Goal: Task Accomplishment & Management: Use online tool/utility

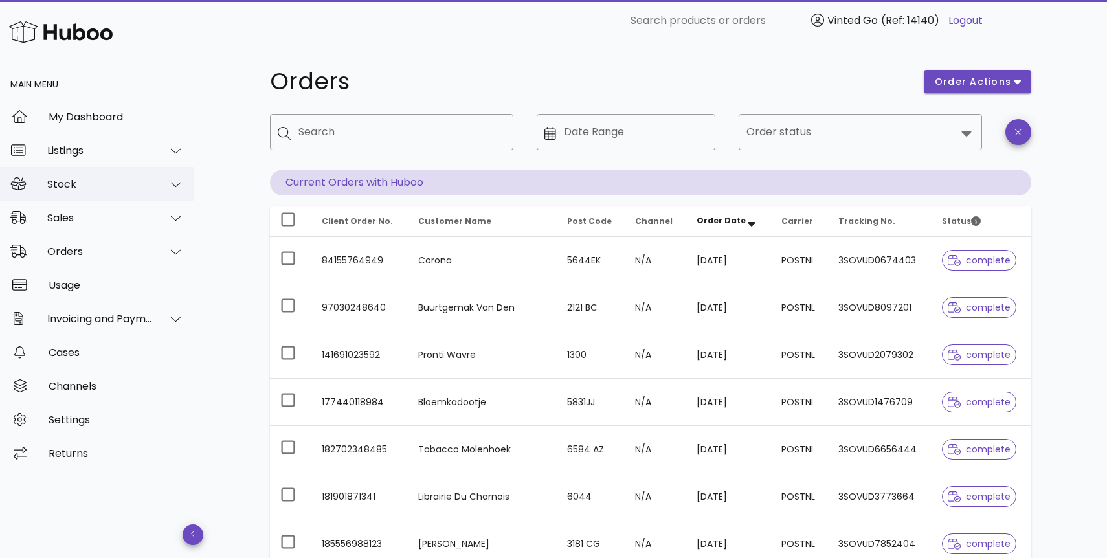
click at [119, 188] on div "Stock" at bounding box center [100, 184] width 106 height 12
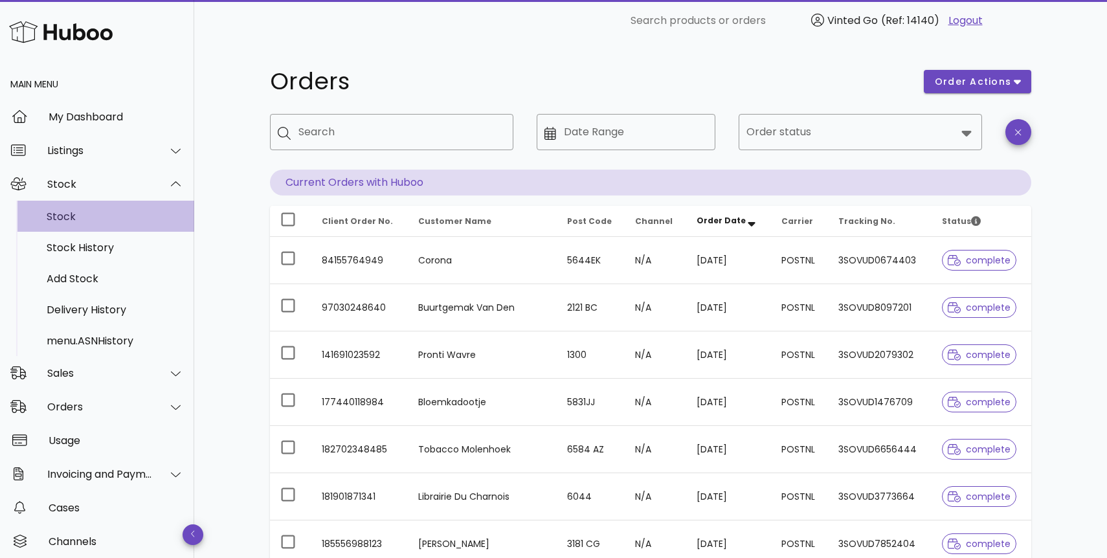
click at [109, 216] on div "Stock" at bounding box center [115, 216] width 137 height 12
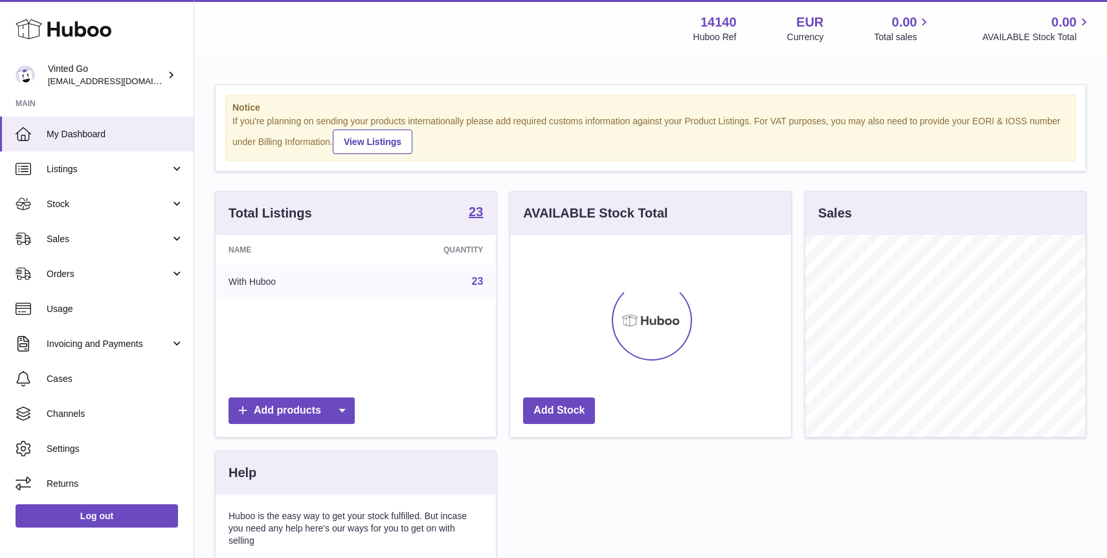
scroll to position [202, 280]
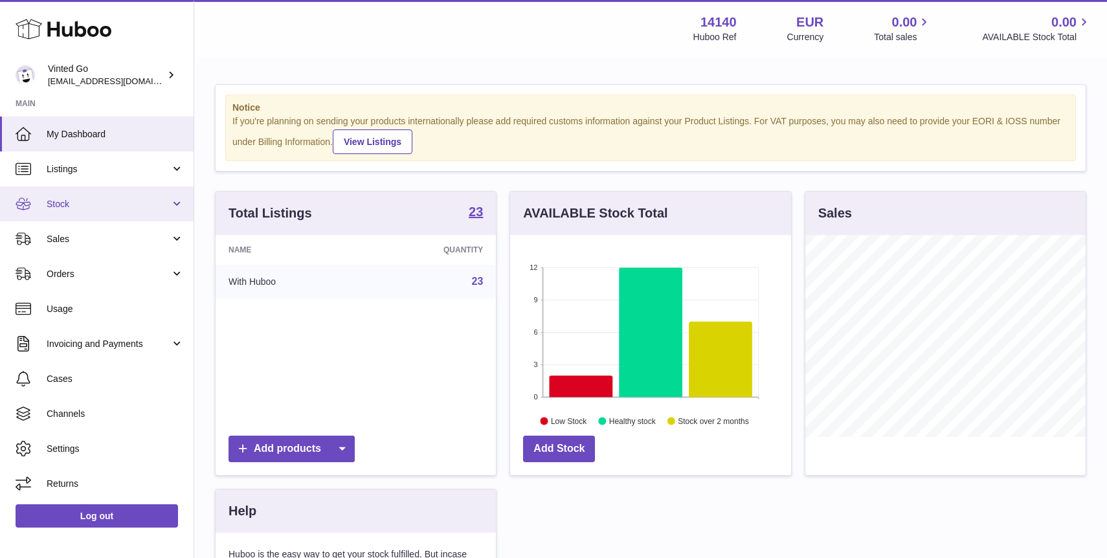
click at [102, 208] on span "Stock" at bounding box center [109, 204] width 124 height 12
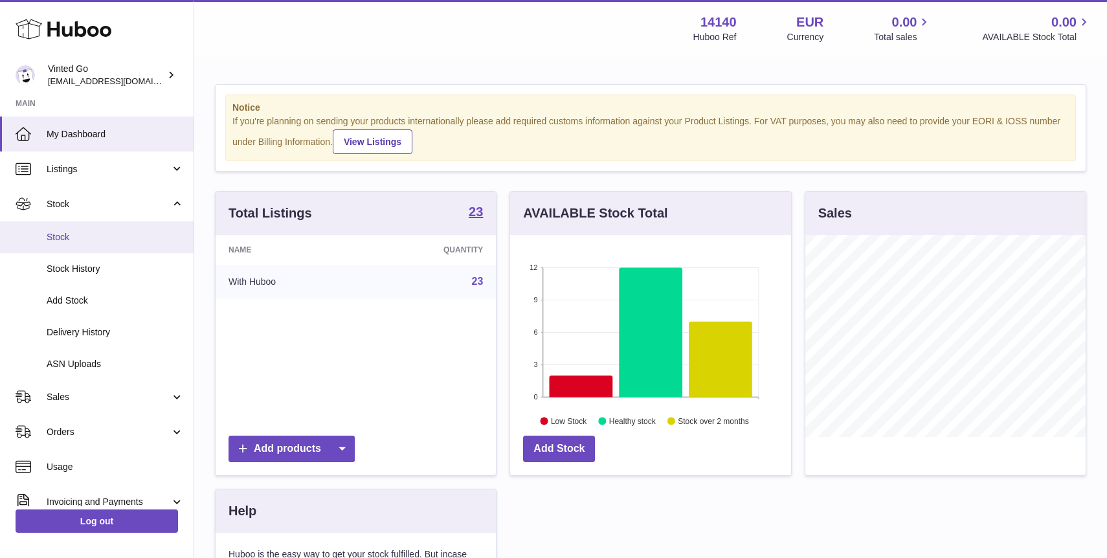
click at [92, 243] on link "Stock" at bounding box center [97, 237] width 194 height 32
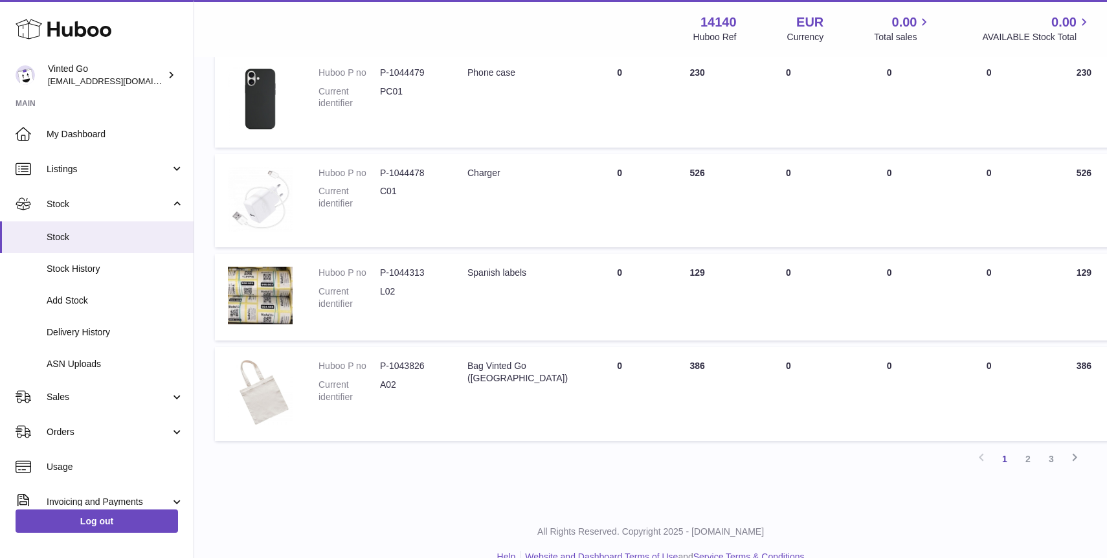
scroll to position [757, 0]
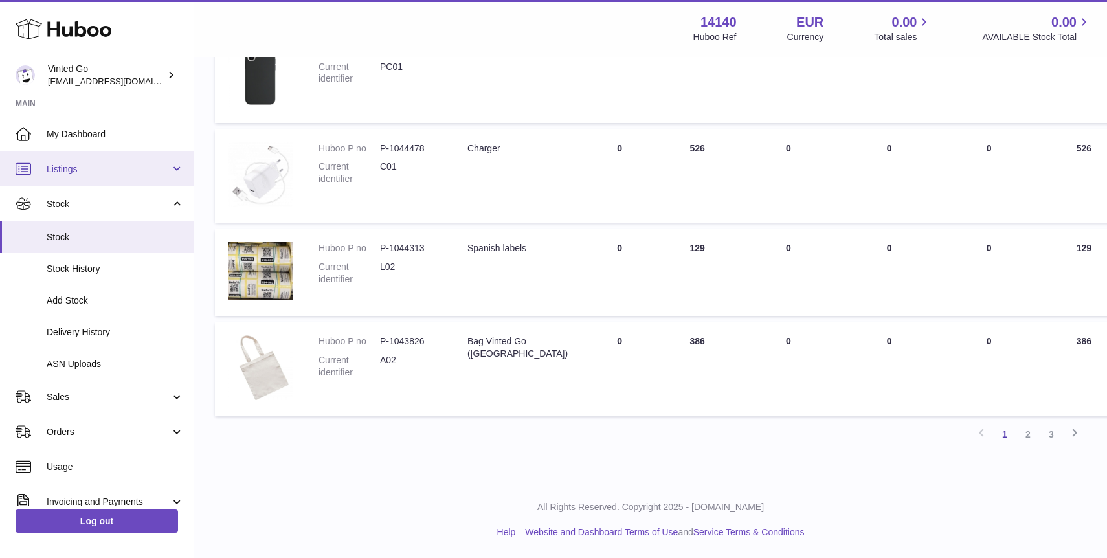
click at [95, 176] on link "Listings" at bounding box center [97, 168] width 194 height 35
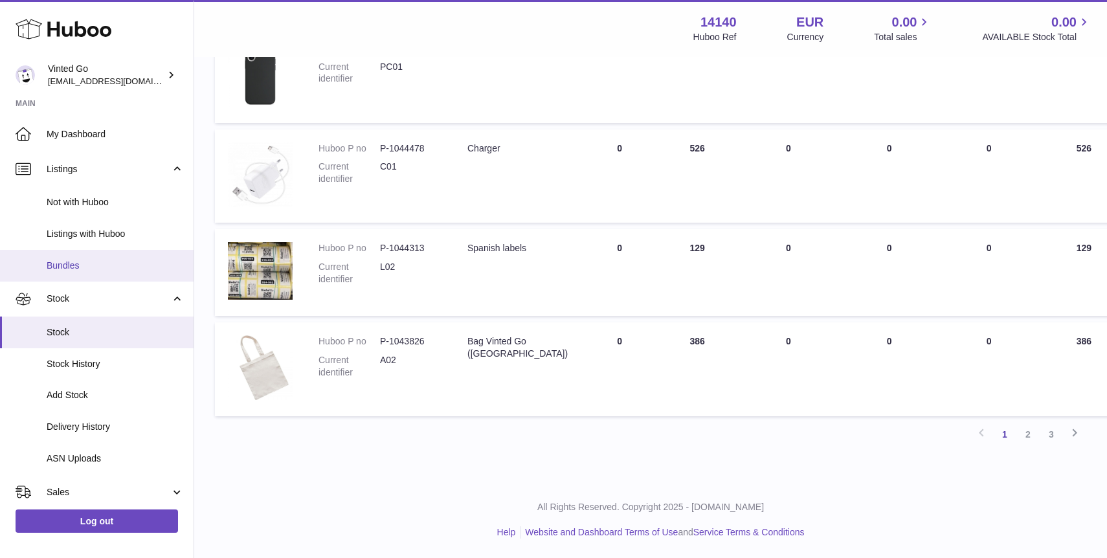
click at [100, 263] on span "Bundles" at bounding box center [115, 266] width 137 height 12
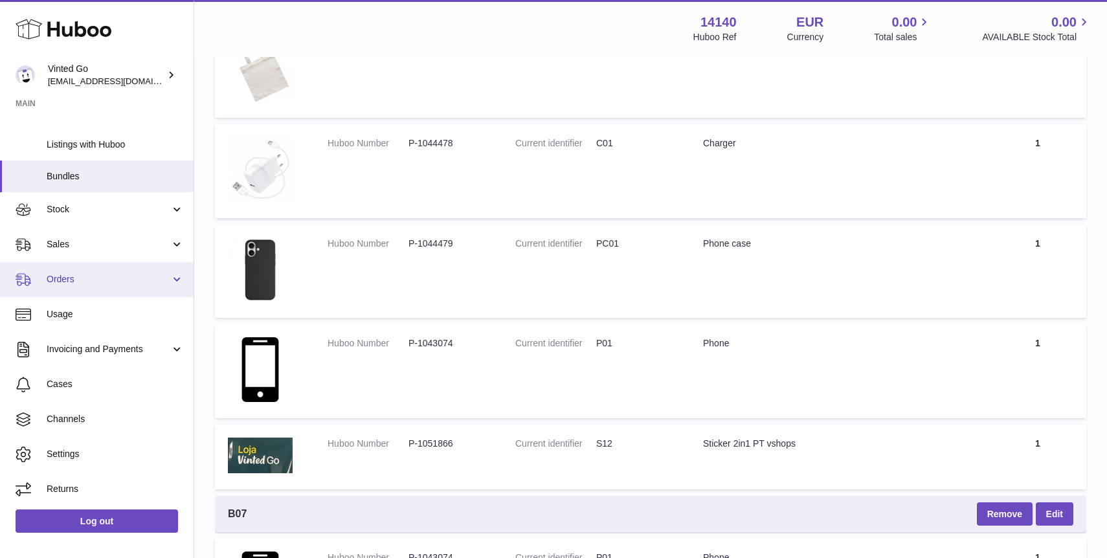
scroll to position [340, 0]
click at [73, 268] on link "Orders" at bounding box center [97, 279] width 194 height 35
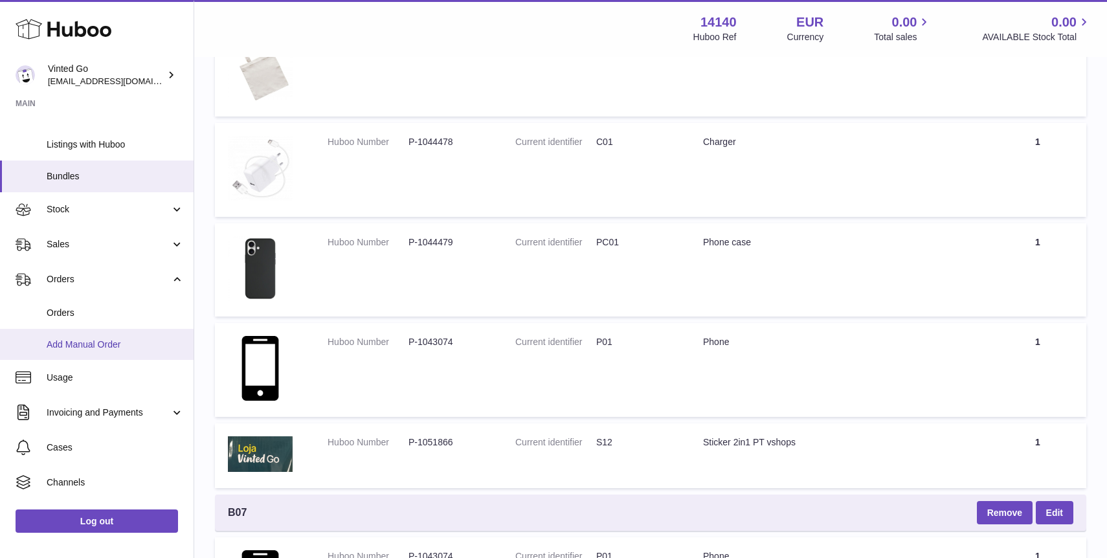
click at [91, 346] on span "Add Manual Order" at bounding box center [115, 345] width 137 height 12
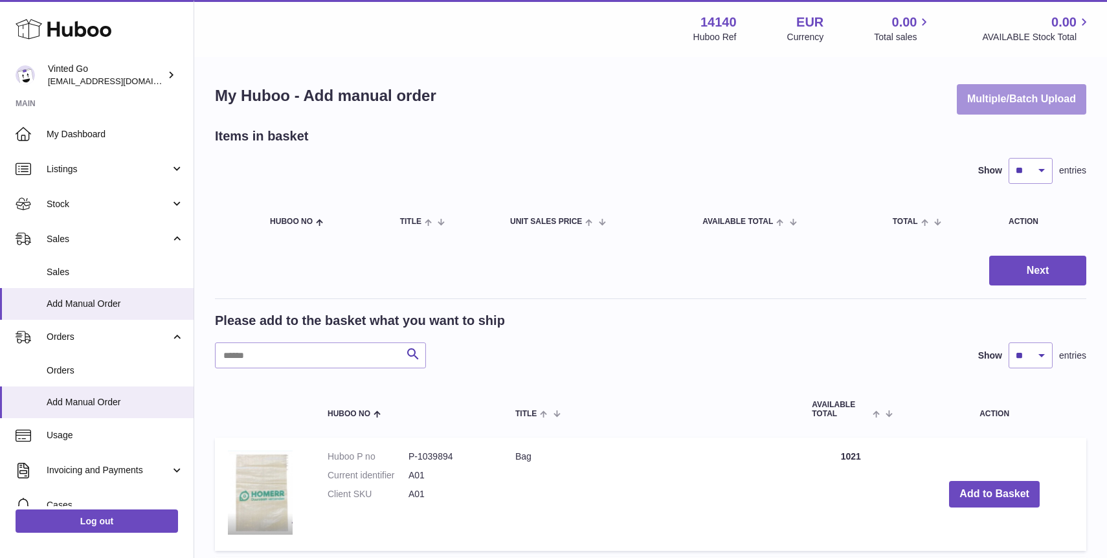
click at [1016, 106] on button "Multiple/Batch Upload" at bounding box center [1021, 99] width 129 height 30
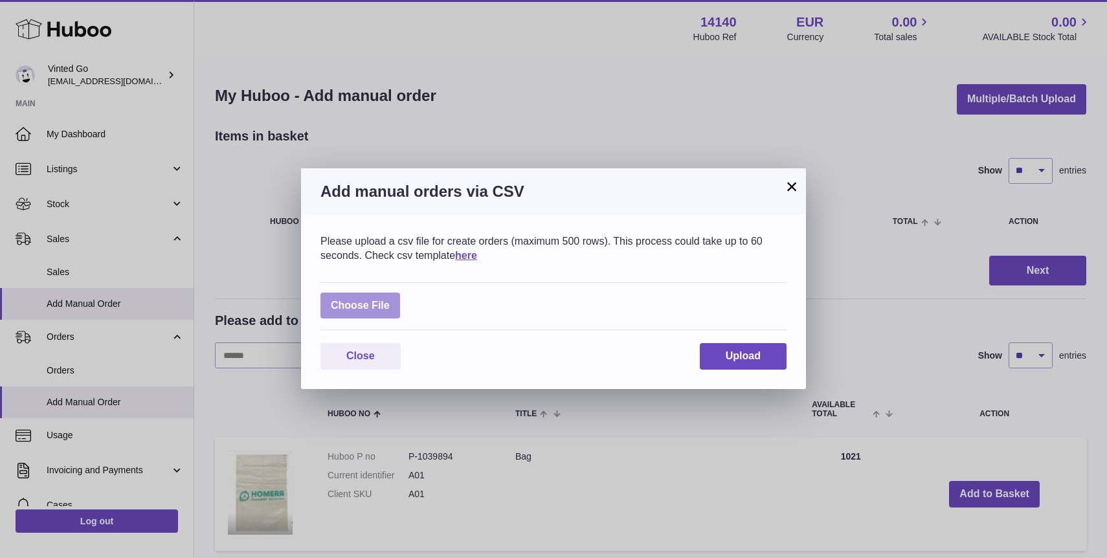
click at [361, 306] on label at bounding box center [360, 306] width 80 height 27
click at [390, 300] on input "file" at bounding box center [390, 299] width 1 height 1
type input "**********"
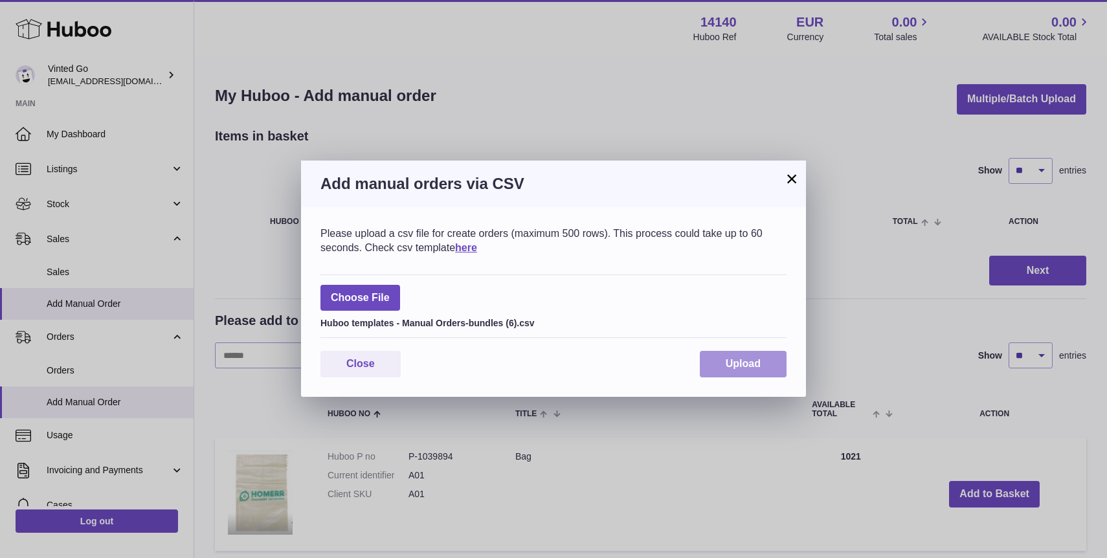
drag, startPoint x: 748, startPoint y: 368, endPoint x: 787, endPoint y: 371, distance: 39.6
click at [748, 368] on span "Upload" at bounding box center [743, 363] width 35 height 11
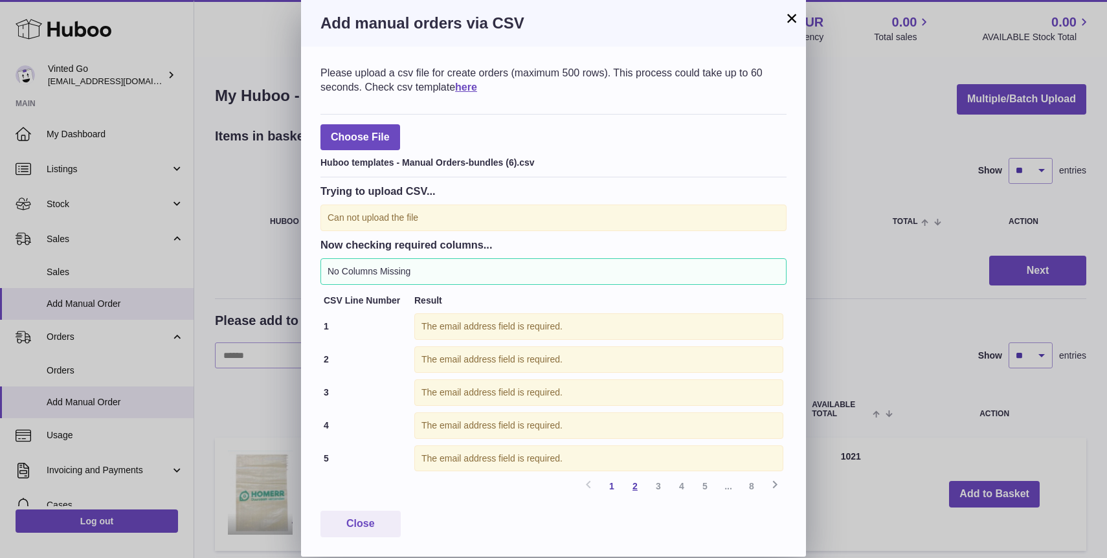
click at [636, 484] on link "2" at bounding box center [634, 486] width 23 height 23
click at [649, 486] on link "3" at bounding box center [658, 486] width 23 height 23
drag, startPoint x: 673, startPoint y: 486, endPoint x: 692, endPoint y: 487, distance: 19.4
click at [673, 486] on link "4" at bounding box center [681, 486] width 23 height 23
click at [696, 487] on link "5" at bounding box center [704, 486] width 23 height 23
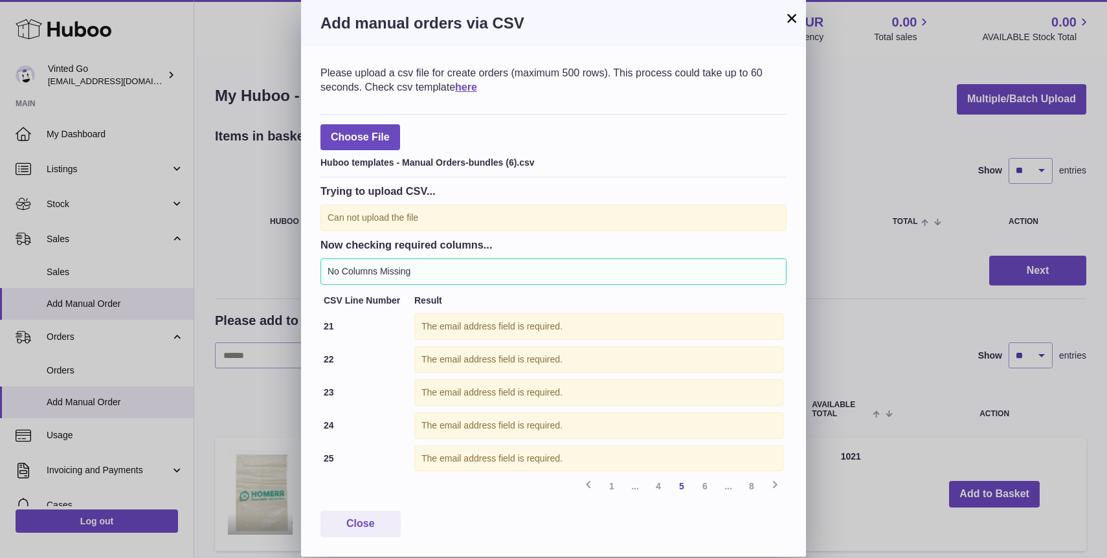
click at [753, 490] on link "8" at bounding box center [751, 486] width 23 height 23
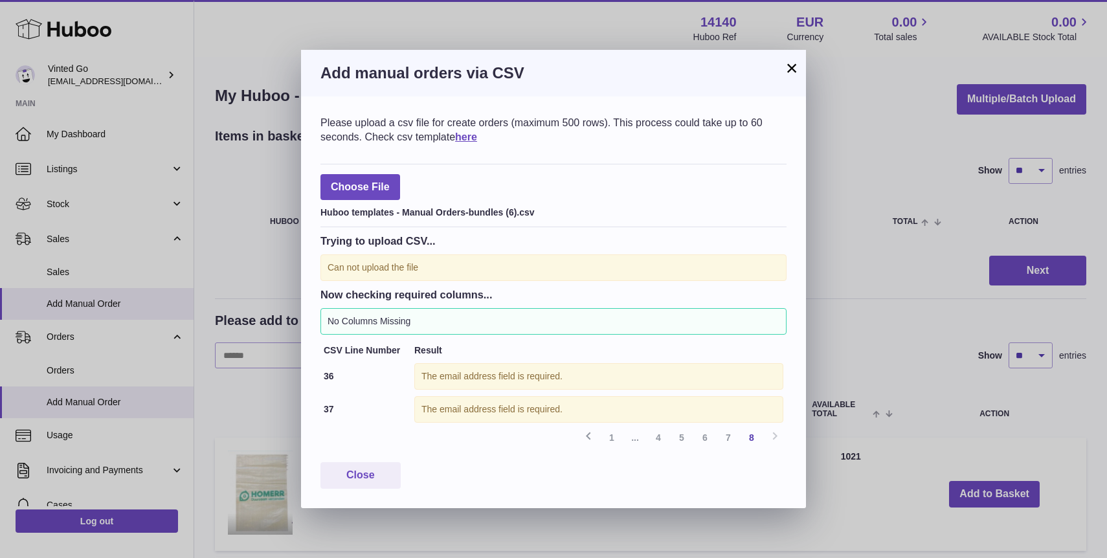
drag, startPoint x: 790, startPoint y: 69, endPoint x: 850, endPoint y: 102, distance: 68.4
click at [790, 69] on button "×" at bounding box center [792, 68] width 16 height 16
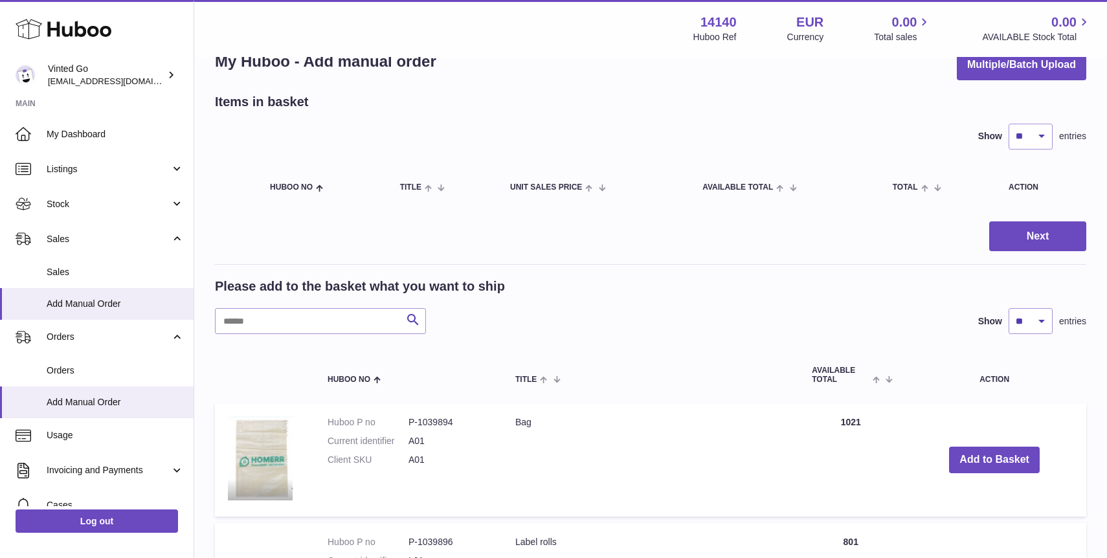
scroll to position [45, 0]
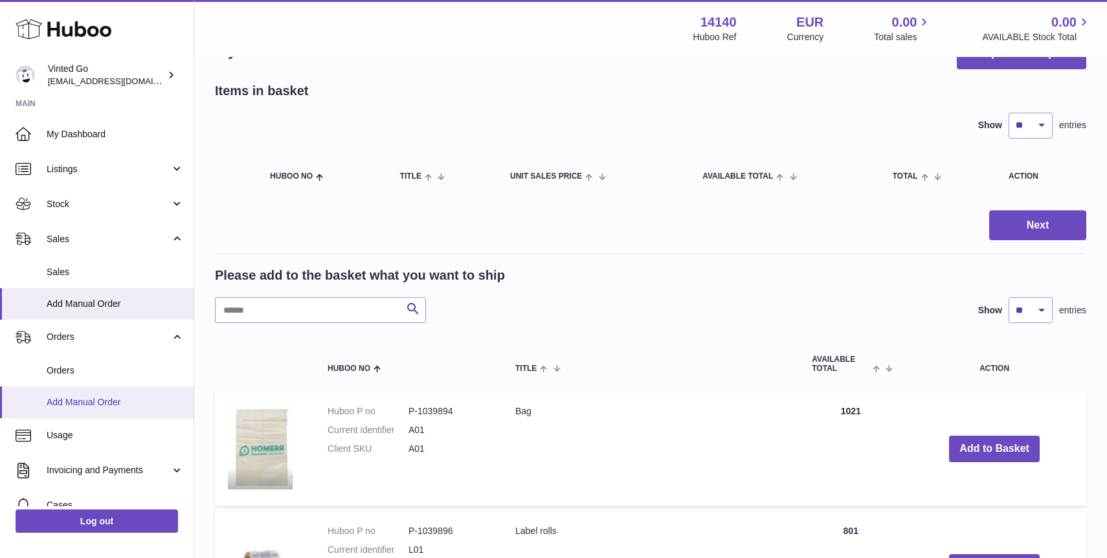
click at [52, 407] on span "Add Manual Order" at bounding box center [115, 402] width 137 height 12
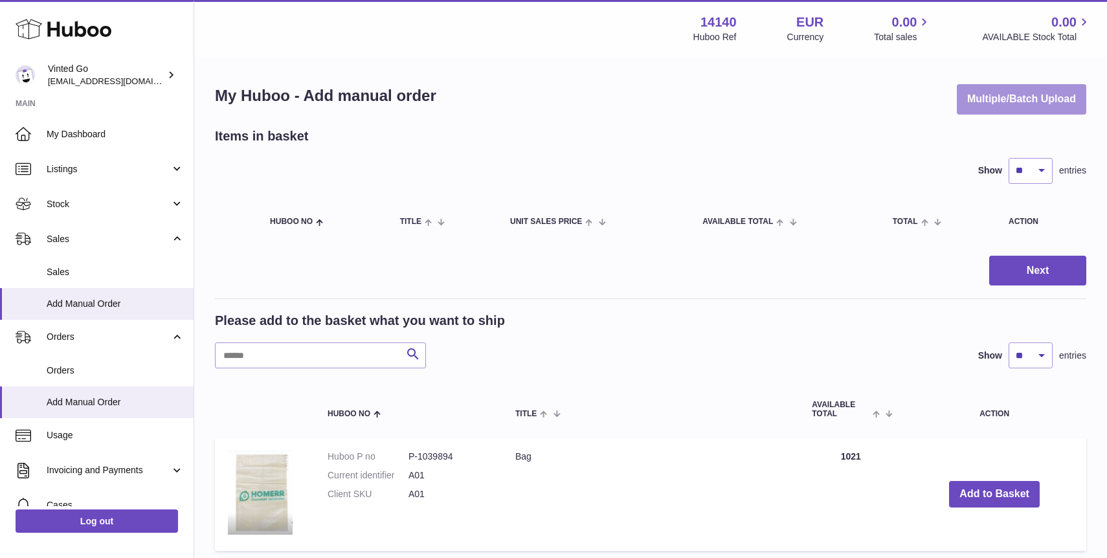
click at [1020, 98] on button "Multiple/Batch Upload" at bounding box center [1021, 99] width 129 height 30
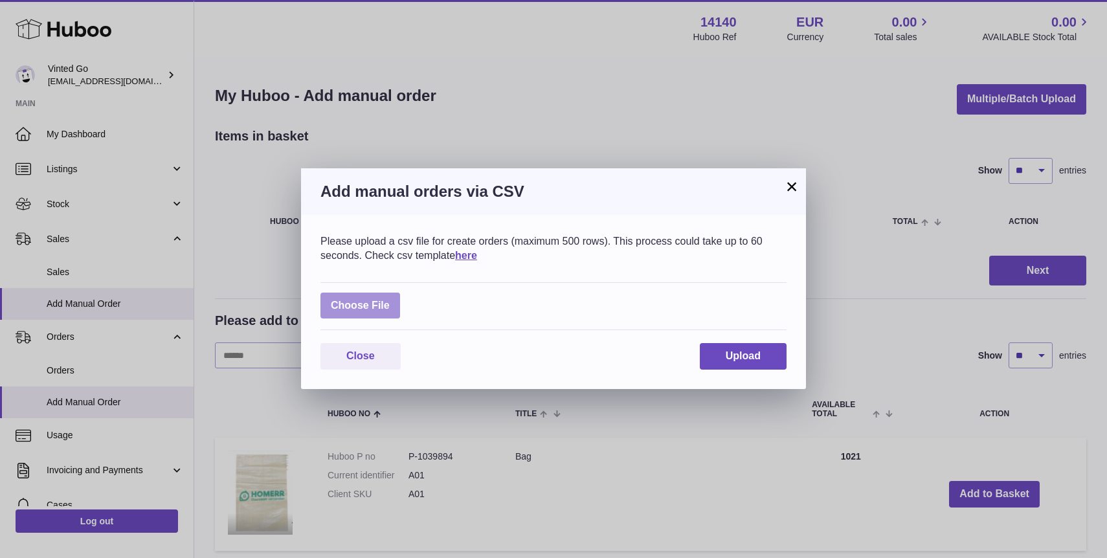
click at [390, 311] on label at bounding box center [360, 306] width 80 height 27
click at [390, 300] on input "file" at bounding box center [390, 299] width 1 height 1
type input "**********"
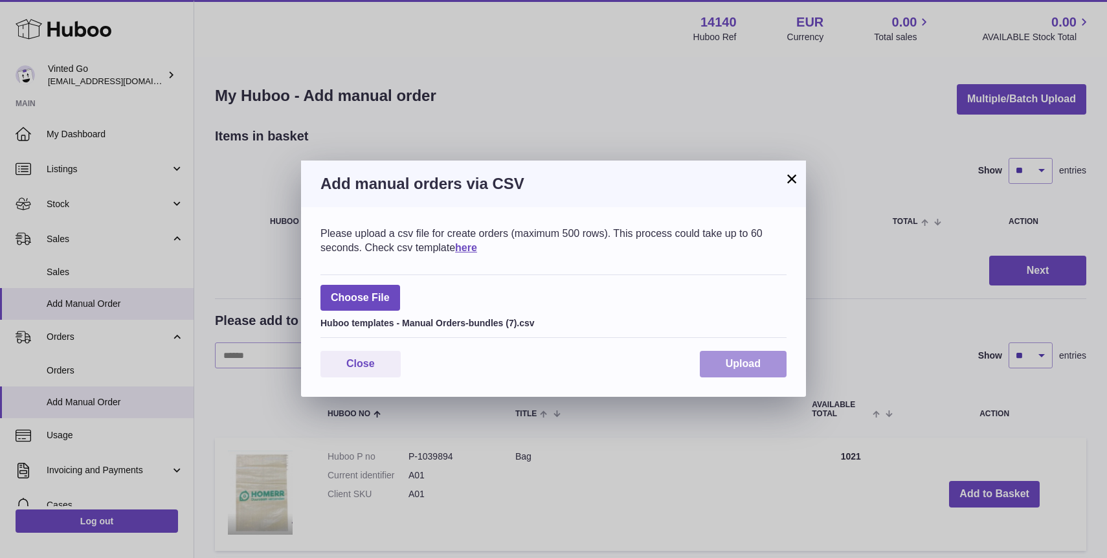
click at [735, 364] on span "Upload" at bounding box center [743, 363] width 35 height 11
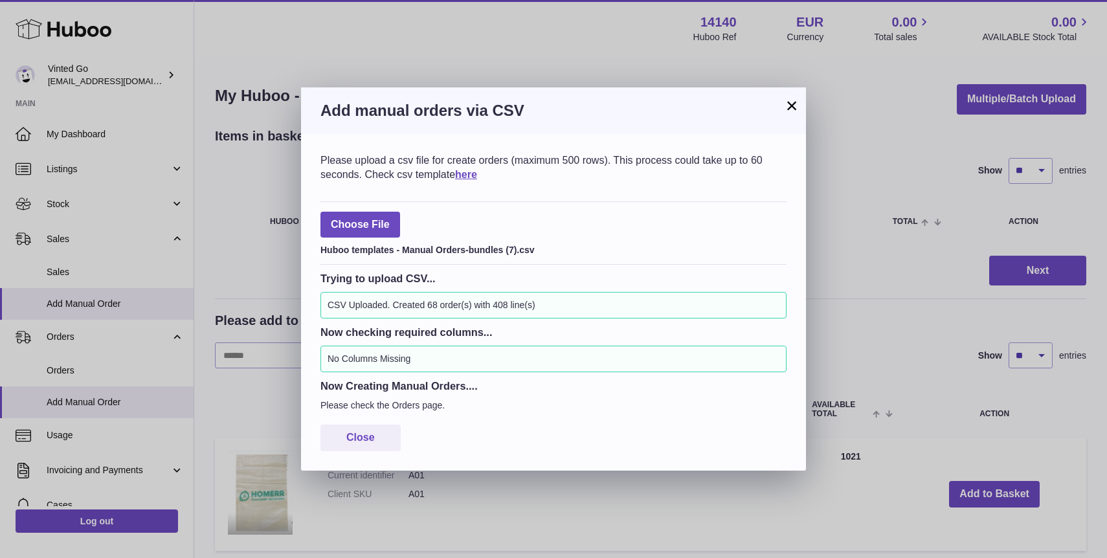
click at [792, 101] on button "×" at bounding box center [792, 106] width 16 height 16
